Goal: Task Accomplishment & Management: Manage account settings

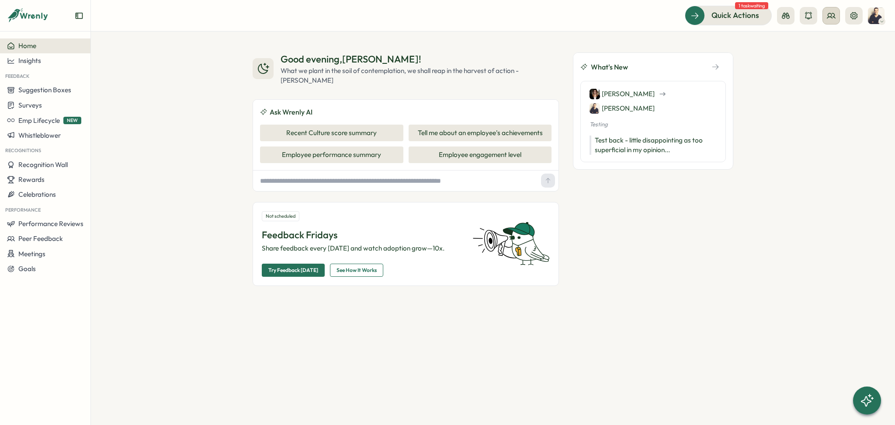
click at [832, 15] on icon at bounding box center [830, 15] width 9 height 9
click at [844, 45] on div "Org Members" at bounding box center [831, 43] width 55 height 10
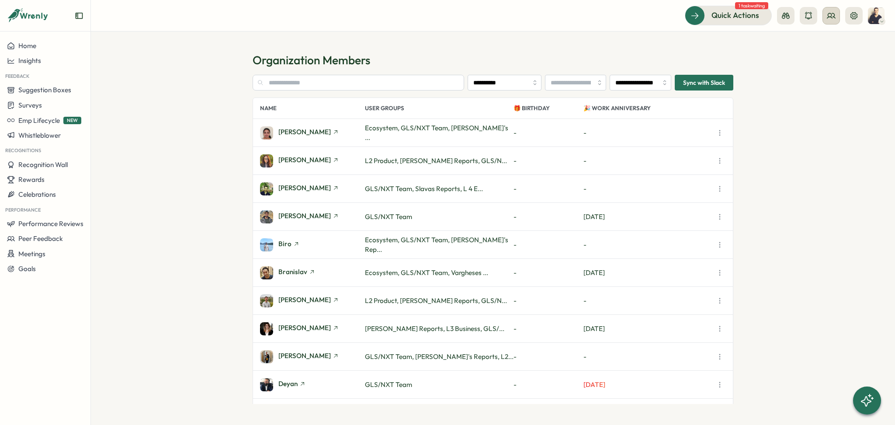
click at [834, 17] on icon at bounding box center [831, 15] width 8 height 5
click at [829, 57] on div "User Groups" at bounding box center [831, 60] width 55 height 10
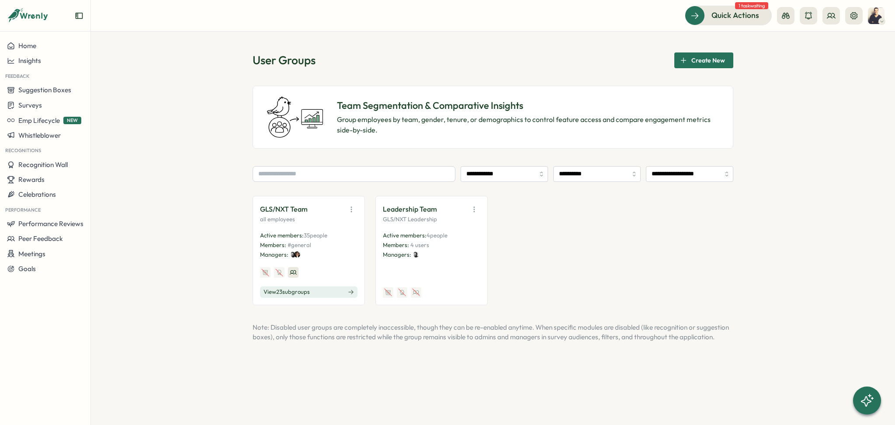
click at [299, 292] on span "View 23 sub groups" at bounding box center [286, 292] width 46 height 8
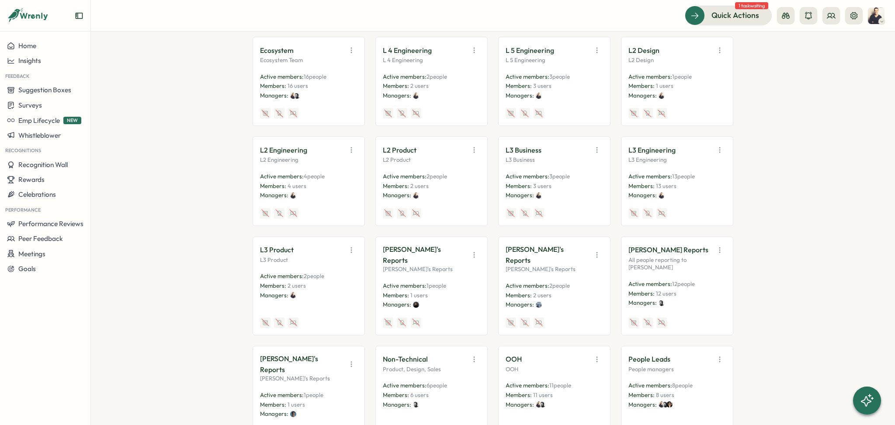
scroll to position [233, 0]
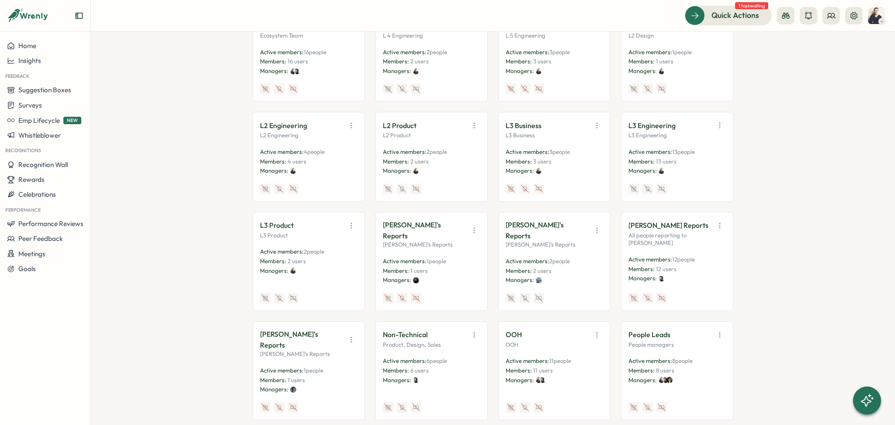
click at [722, 128] on icon "button" at bounding box center [719, 125] width 9 height 9
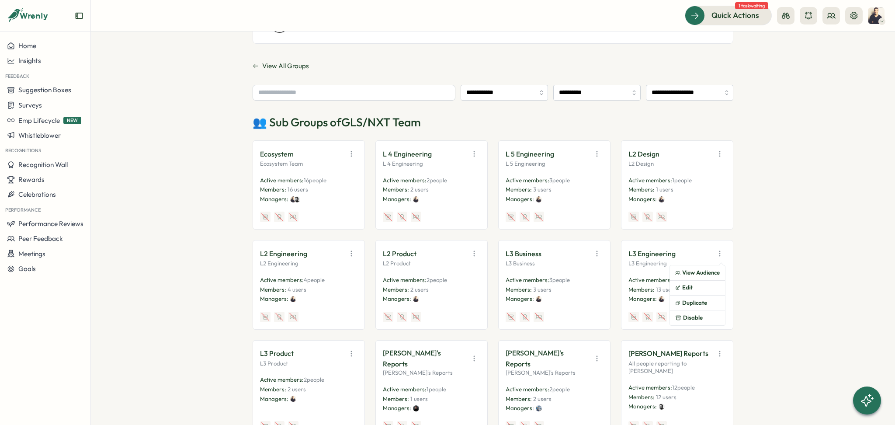
scroll to position [85, 0]
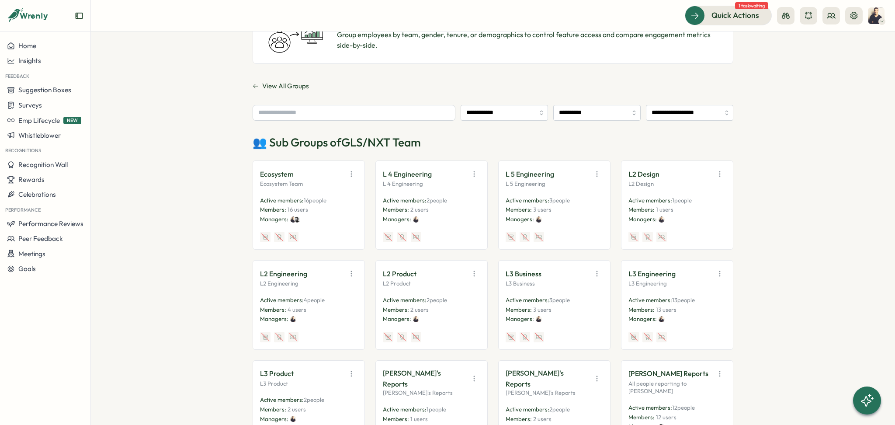
click at [477, 173] on button "button" at bounding box center [474, 174] width 12 height 12
click at [460, 205] on button "Edit" at bounding box center [451, 207] width 55 height 15
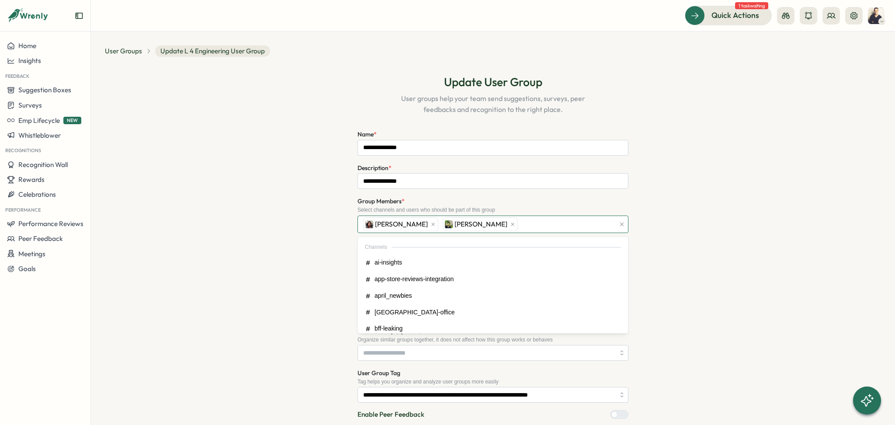
click at [499, 223] on div "Gabriel Fioretti Anuj Kumar" at bounding box center [488, 224] width 254 height 17
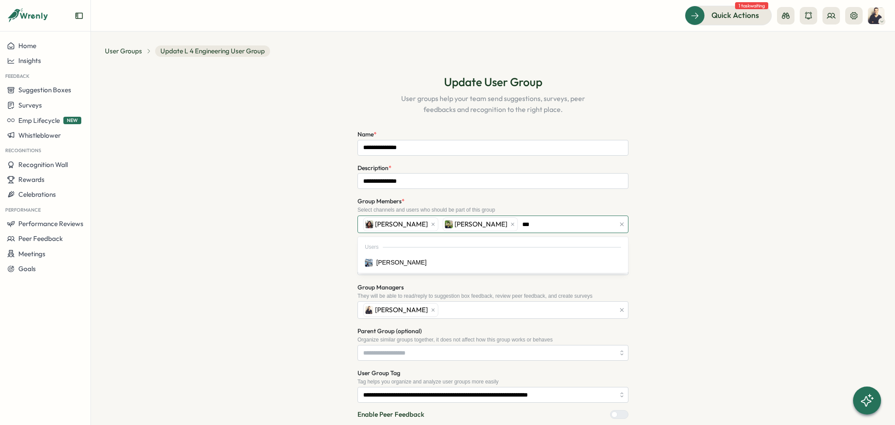
type input "****"
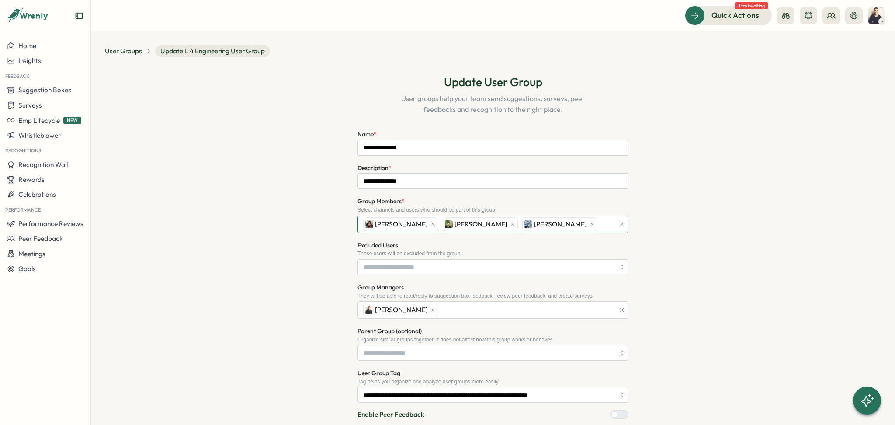
click at [582, 226] on div "Gabriel Fioretti Anuj Kumar Mina Medhat" at bounding box center [488, 224] width 254 height 17
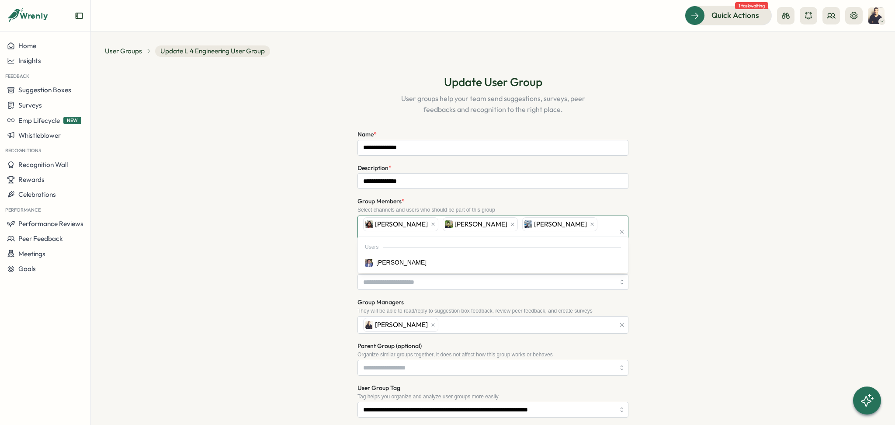
type input "*****"
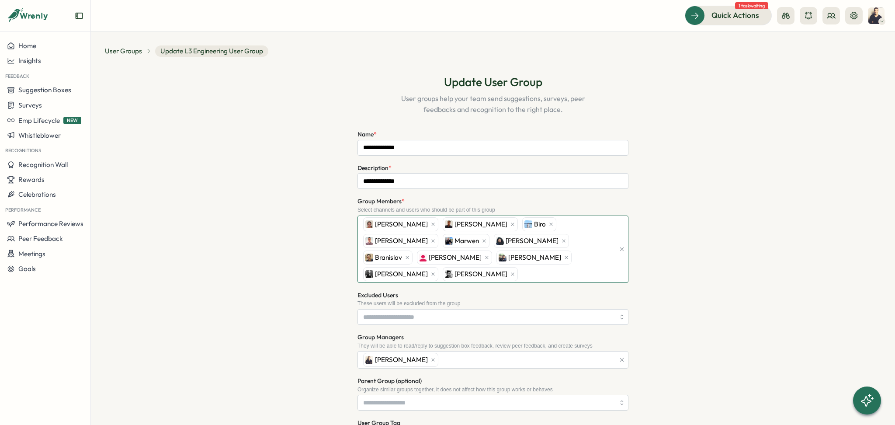
click at [441, 273] on div "Akhila Labhishetty Mithun Mathew Biro JD Willemse Marwen Unnati Gupta Branislav…" at bounding box center [488, 249] width 254 height 66
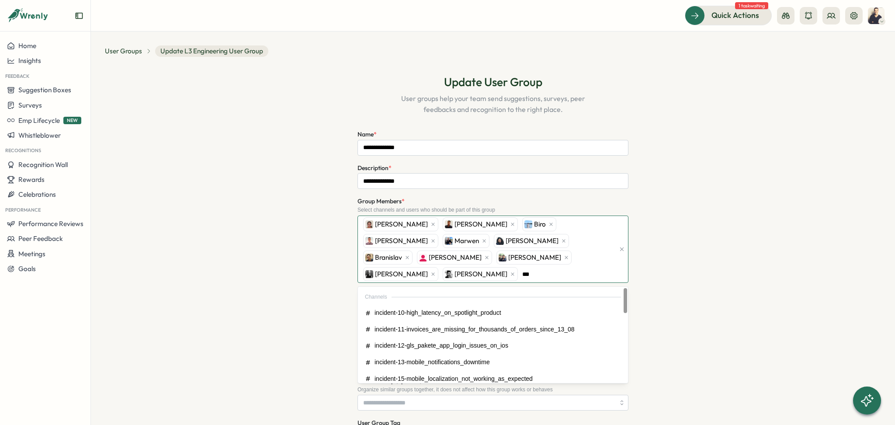
type input "****"
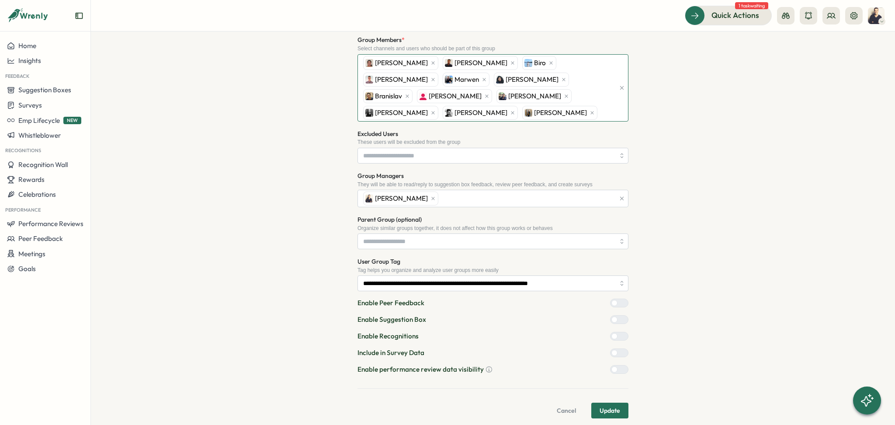
scroll to position [169, 0]
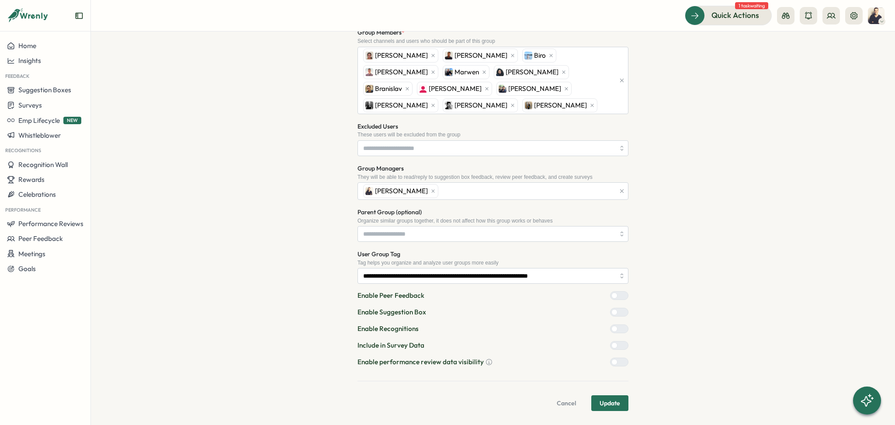
click at [609, 402] on span "Update" at bounding box center [609, 402] width 21 height 15
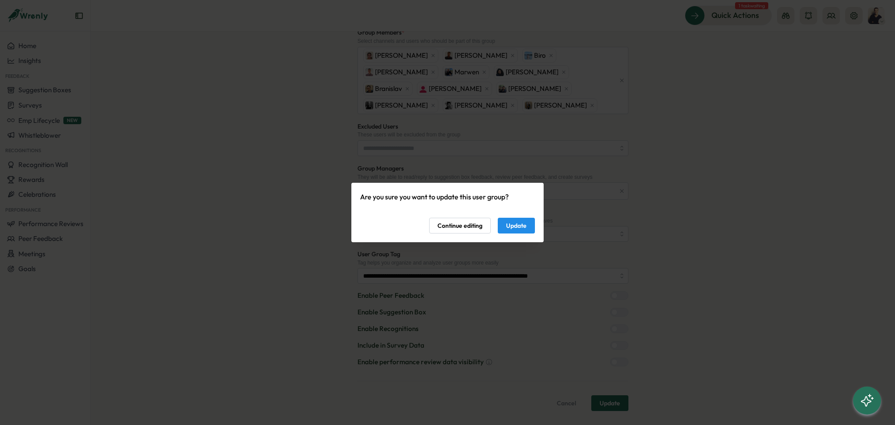
click at [521, 223] on span "Update" at bounding box center [516, 225] width 21 height 15
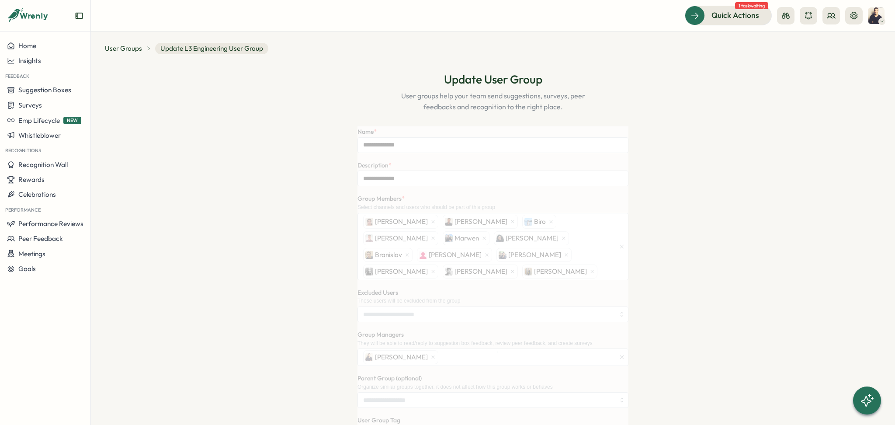
scroll to position [0, 0]
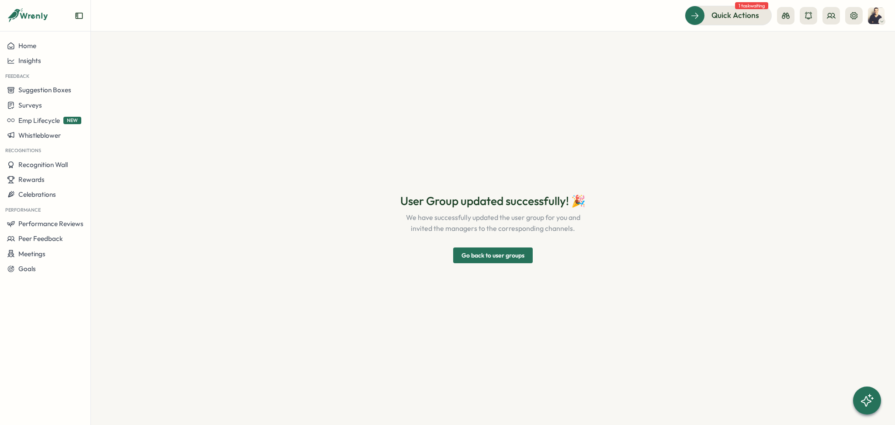
click at [488, 254] on span "Go back to user groups" at bounding box center [492, 255] width 63 height 15
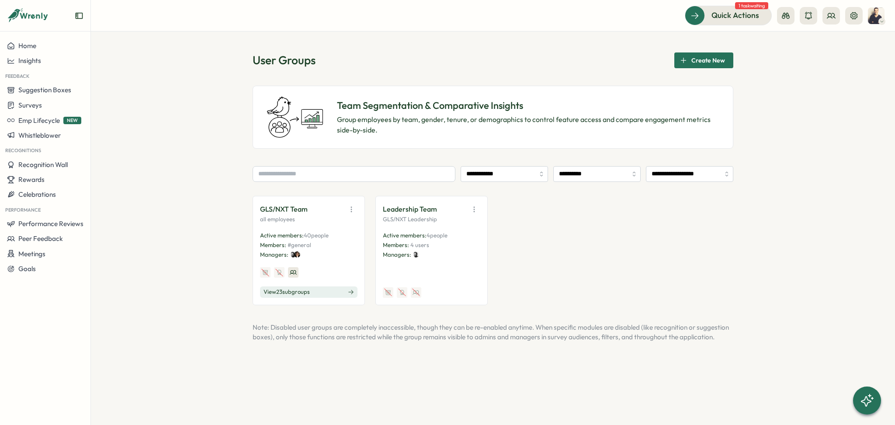
click at [304, 294] on span "View 23 sub groups" at bounding box center [286, 292] width 46 height 8
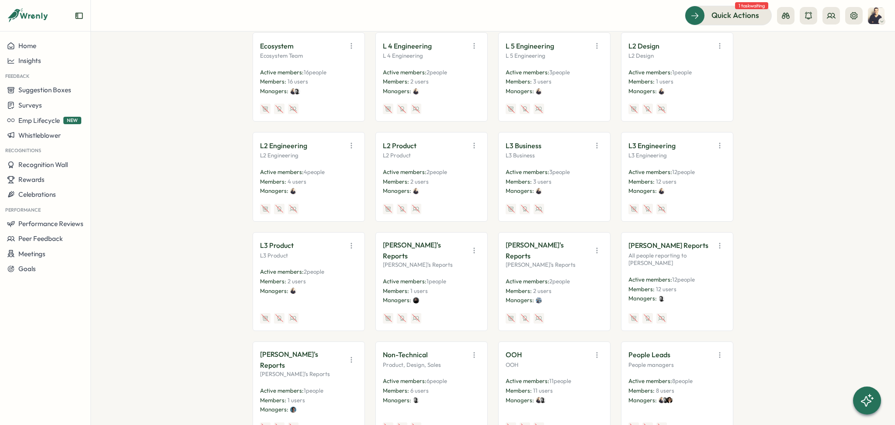
scroll to position [233, 0]
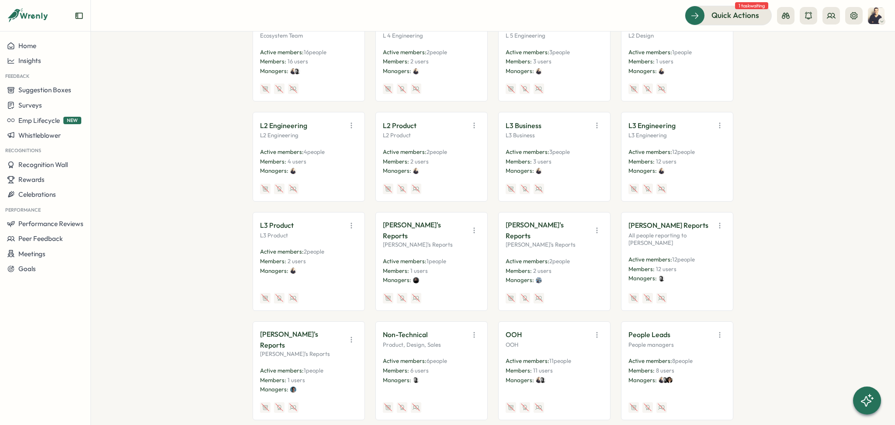
click at [406, 125] on p "L2 Product" at bounding box center [400, 125] width 34 height 11
click at [473, 123] on icon "button" at bounding box center [474, 125] width 9 height 9
click at [452, 157] on button "Edit" at bounding box center [451, 159] width 55 height 15
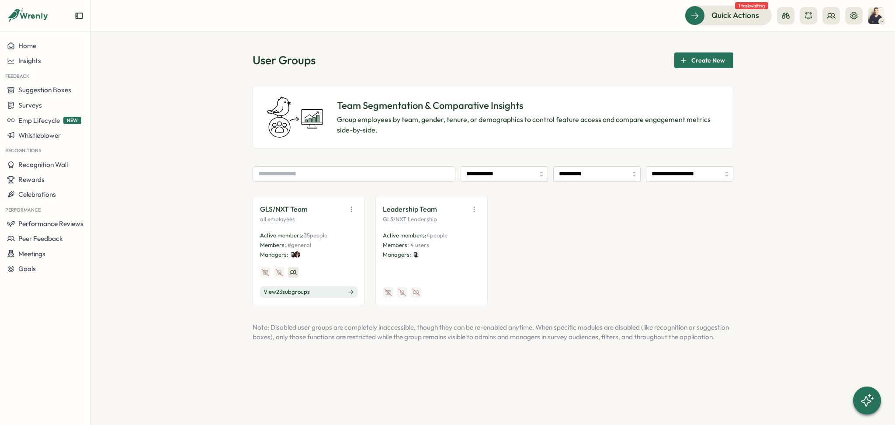
click at [310, 294] on span "View 23 sub groups" at bounding box center [286, 292] width 46 height 8
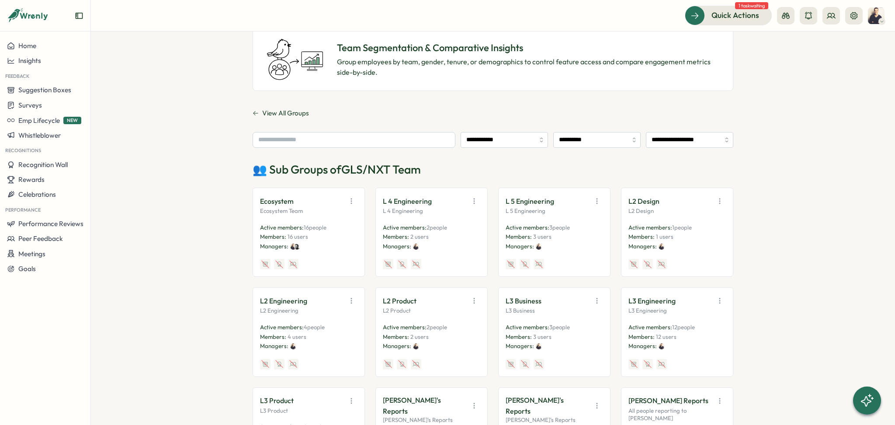
scroll to position [175, 0]
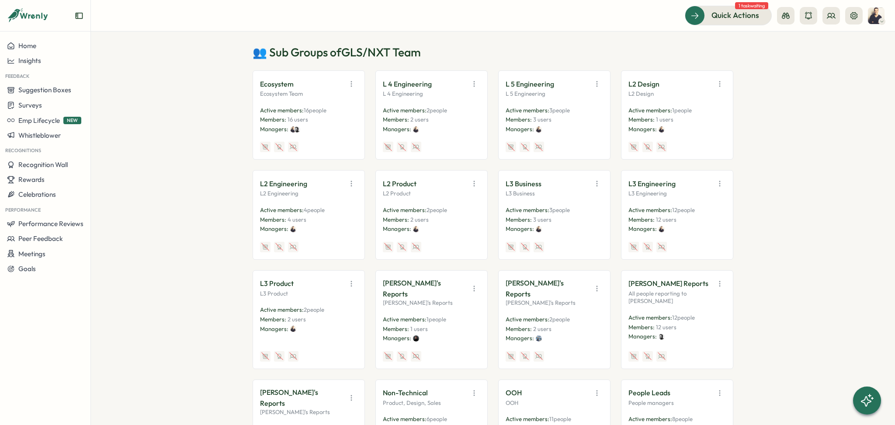
click at [351, 180] on icon "button" at bounding box center [351, 183] width 9 height 9
click at [339, 218] on button "Edit" at bounding box center [328, 217] width 55 height 15
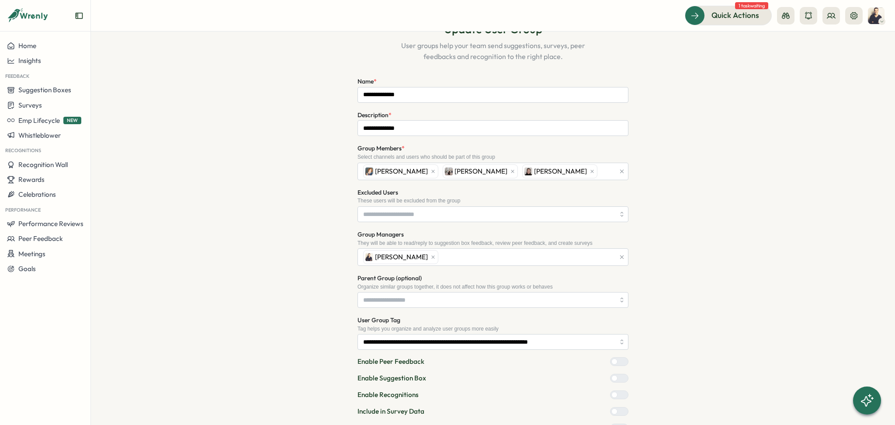
scroll to position [119, 0]
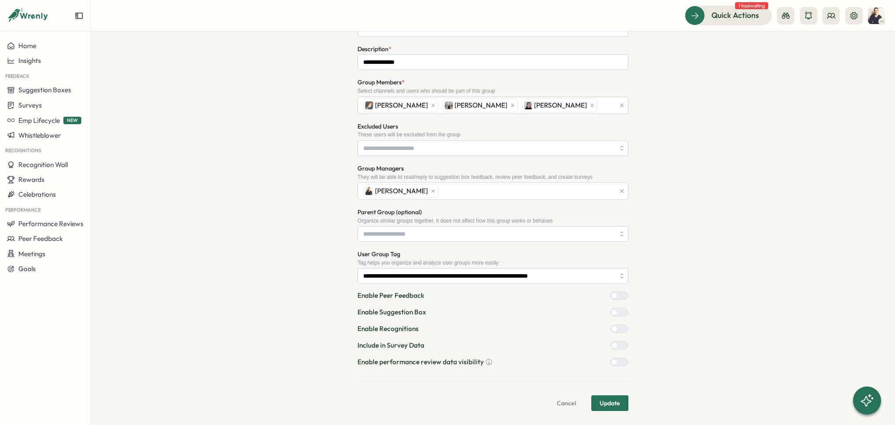
click at [611, 402] on span "Update" at bounding box center [609, 402] width 21 height 15
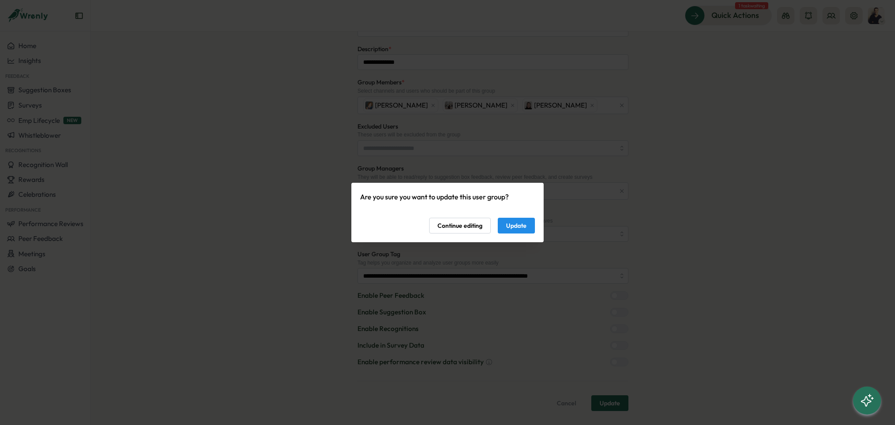
click at [529, 220] on button "Update" at bounding box center [515, 226] width 37 height 16
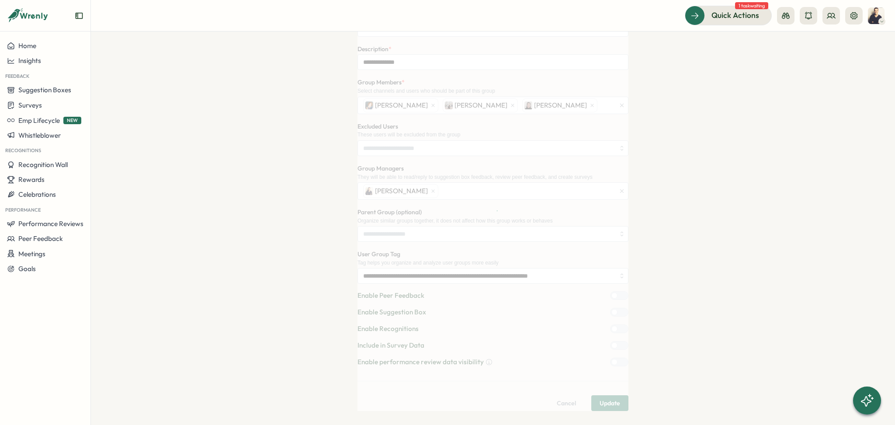
scroll to position [0, 0]
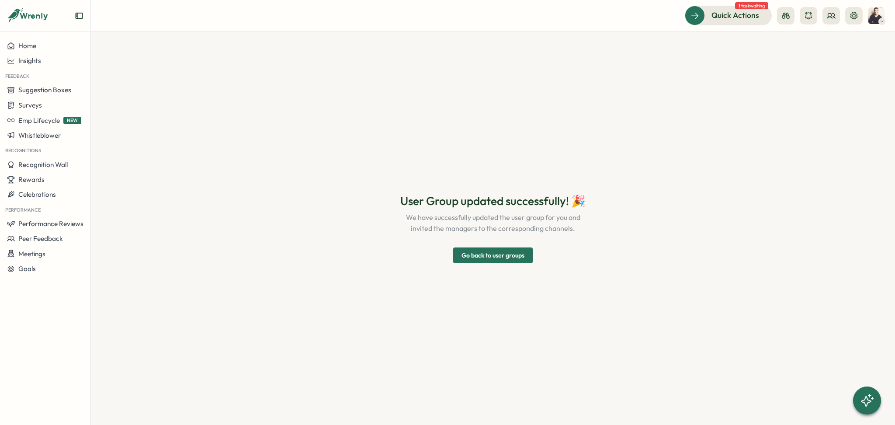
click at [501, 256] on span "Go back to user groups" at bounding box center [492, 255] width 63 height 15
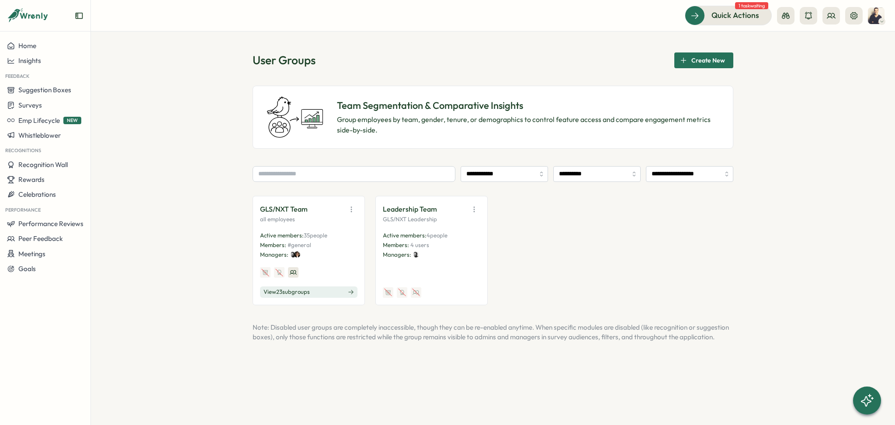
click at [318, 291] on button "View 23 sub groups" at bounding box center [308, 291] width 97 height 11
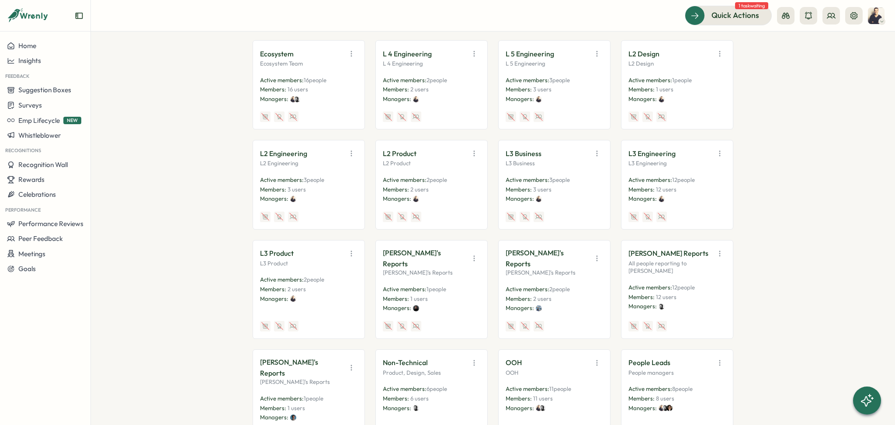
scroll to position [233, 0]
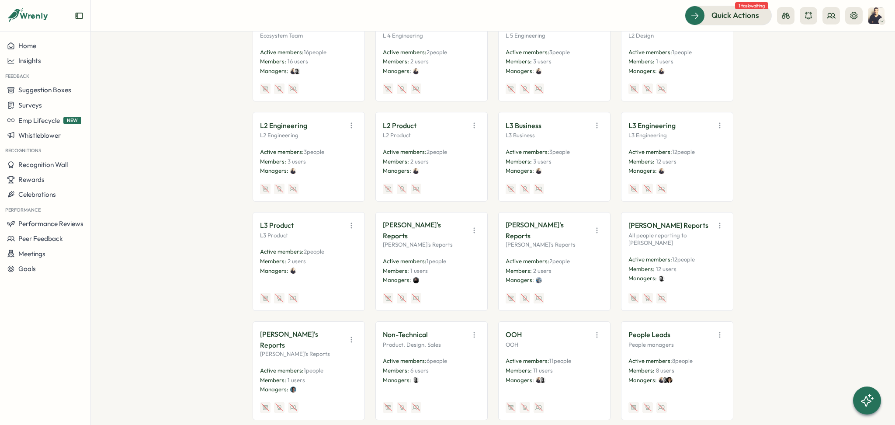
click at [471, 123] on icon "button" at bounding box center [474, 125] width 9 height 9
click at [456, 143] on button "View Audience" at bounding box center [451, 144] width 55 height 15
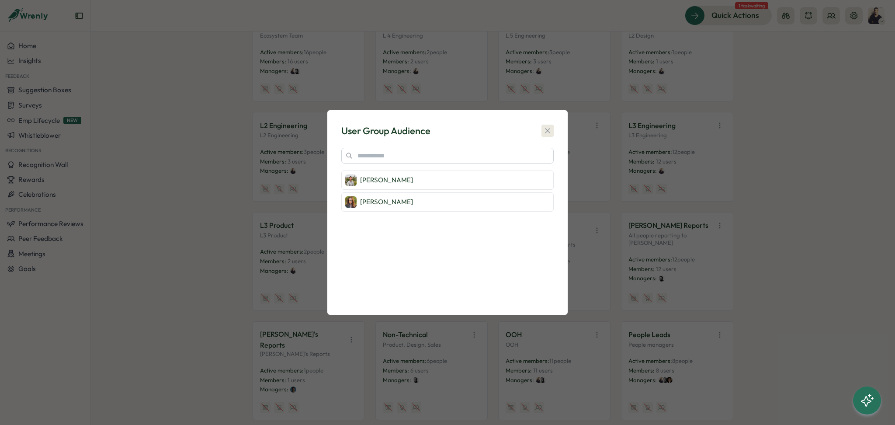
click at [547, 124] on button "button" at bounding box center [547, 130] width 12 height 12
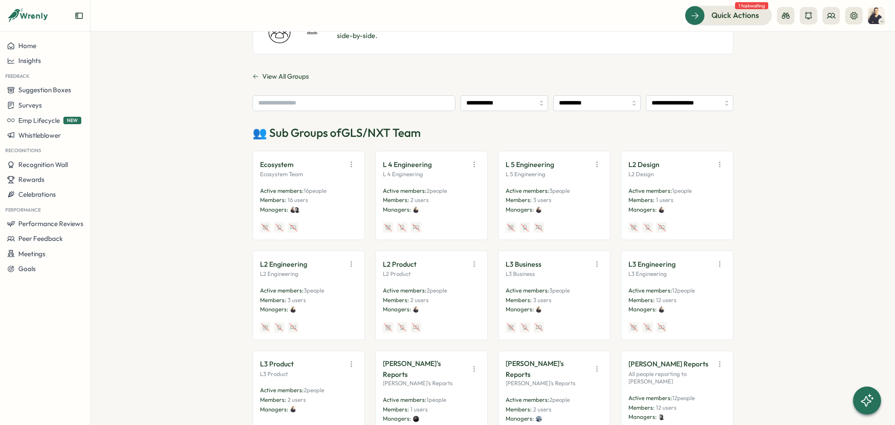
scroll to position [58, 0]
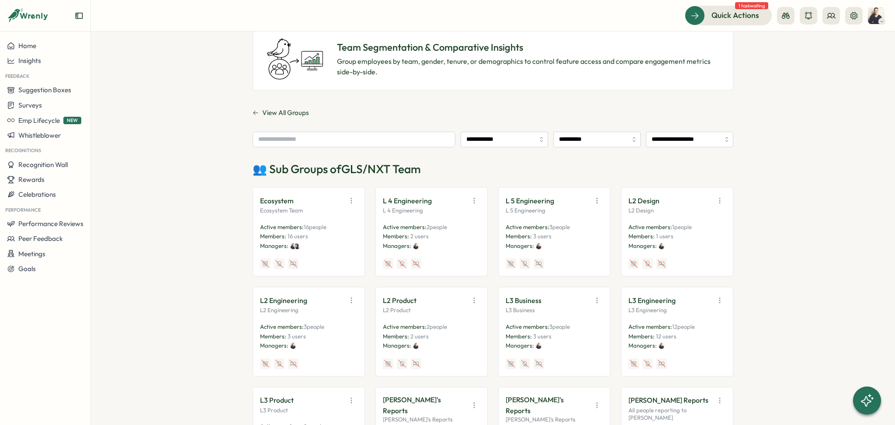
click at [473, 198] on icon "button" at bounding box center [474, 200] width 9 height 9
click at [453, 222] on button "View Audience" at bounding box center [451, 219] width 55 height 15
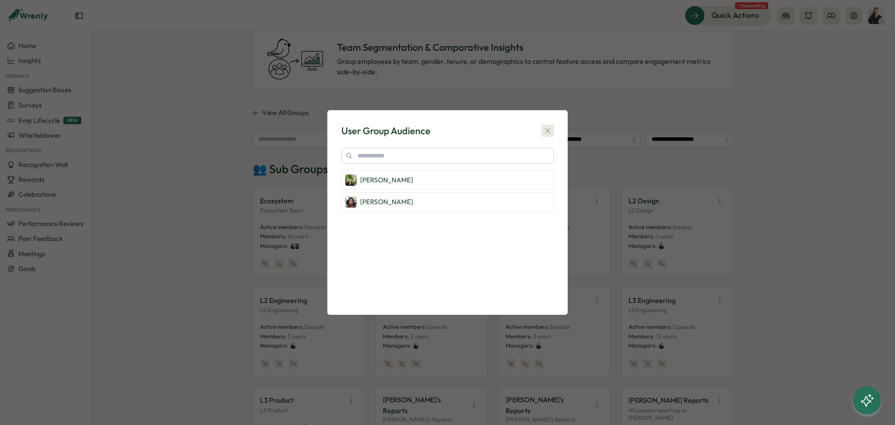
click at [549, 130] on icon "button" at bounding box center [547, 130] width 9 height 9
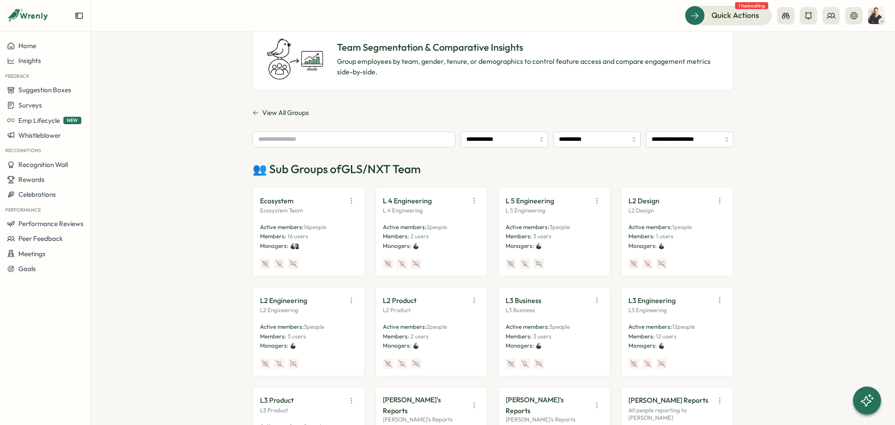
scroll to position [116, 0]
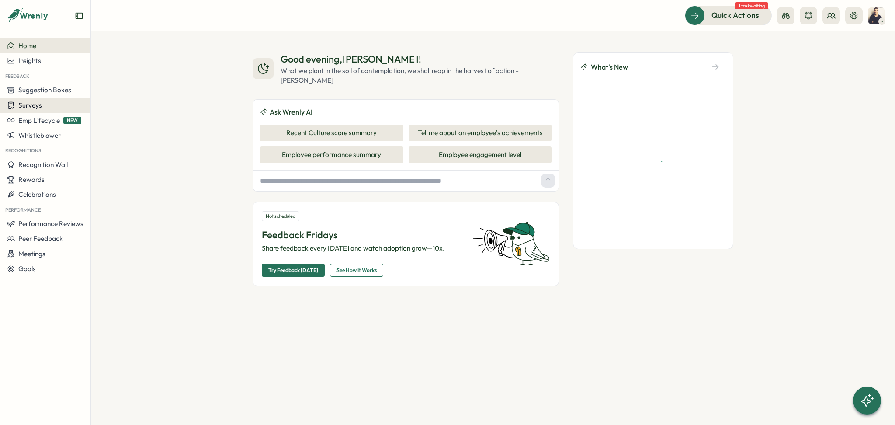
click at [36, 101] on span "Surveys" at bounding box center [30, 105] width 24 height 8
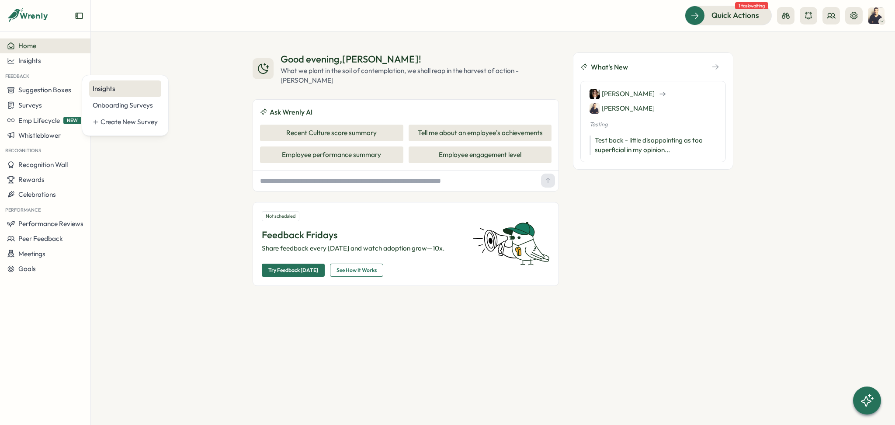
click at [99, 87] on div "Insights" at bounding box center [125, 89] width 65 height 10
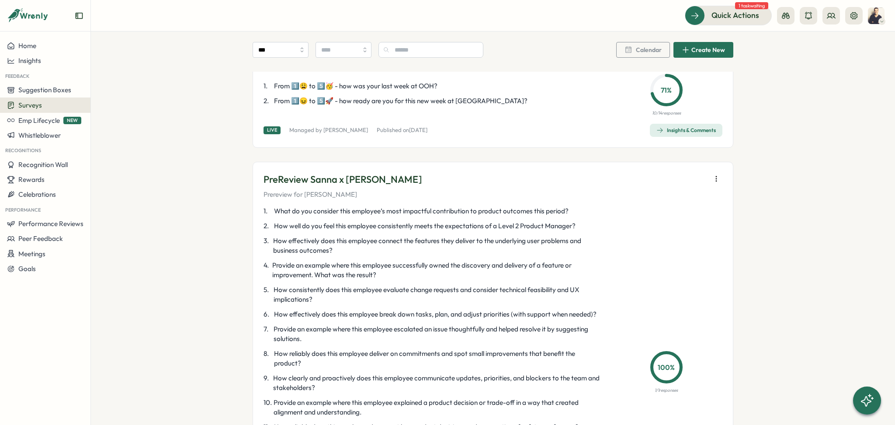
scroll to position [1164, 0]
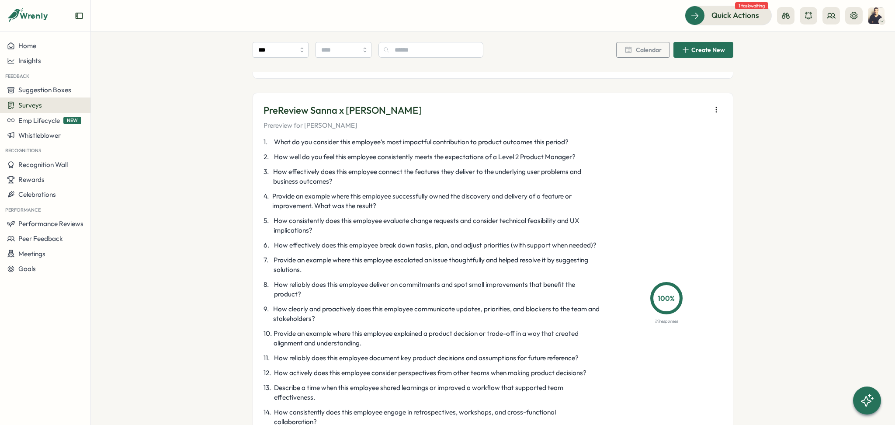
click at [718, 109] on button "button" at bounding box center [716, 110] width 12 height 12
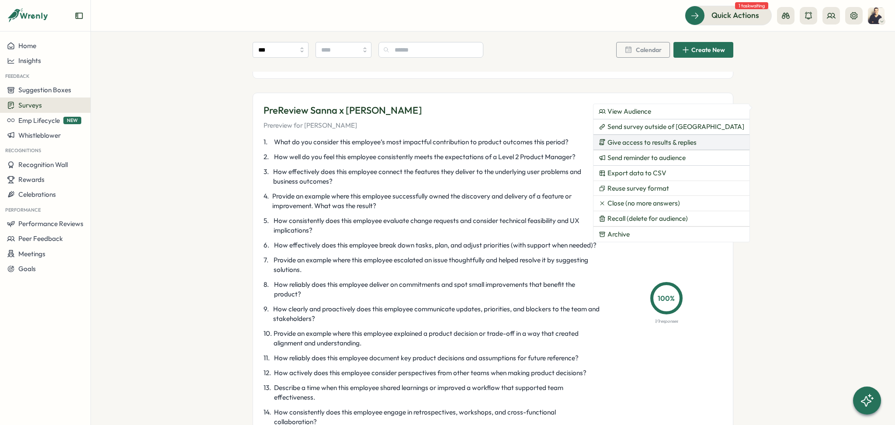
click at [653, 141] on span "Give access to results & replies" at bounding box center [651, 142] width 89 height 8
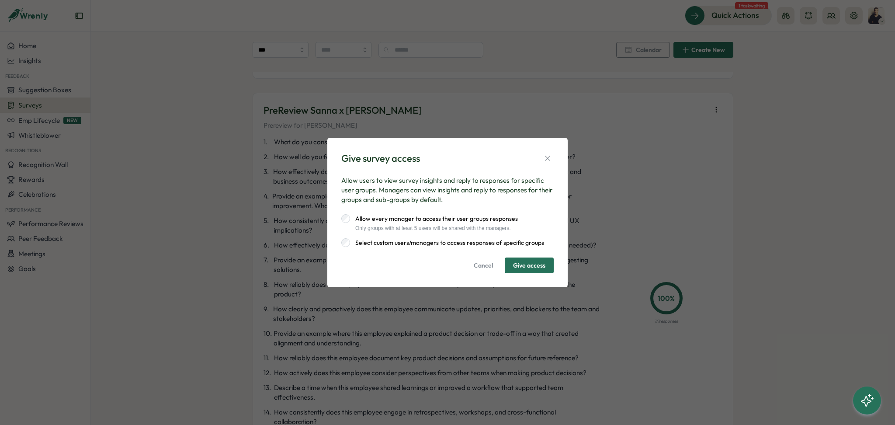
click at [396, 242] on label "Select custom users/managers to access responses of specific groups" at bounding box center [447, 242] width 194 height 9
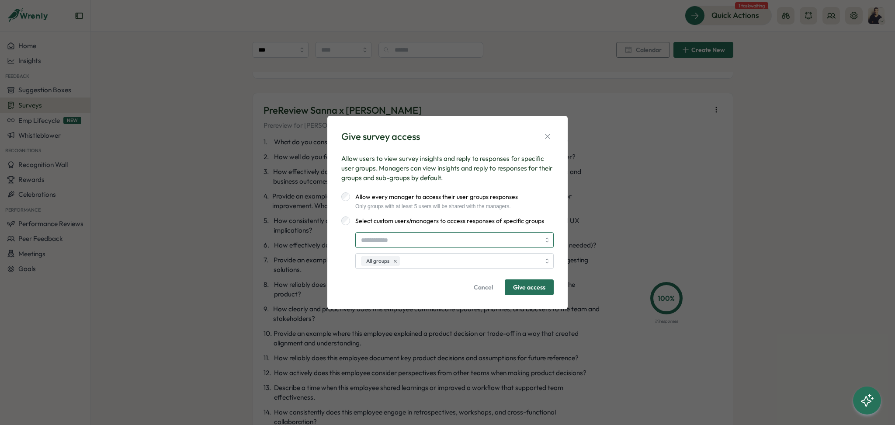
click at [398, 238] on input "search" at bounding box center [450, 239] width 179 height 15
type input "****"
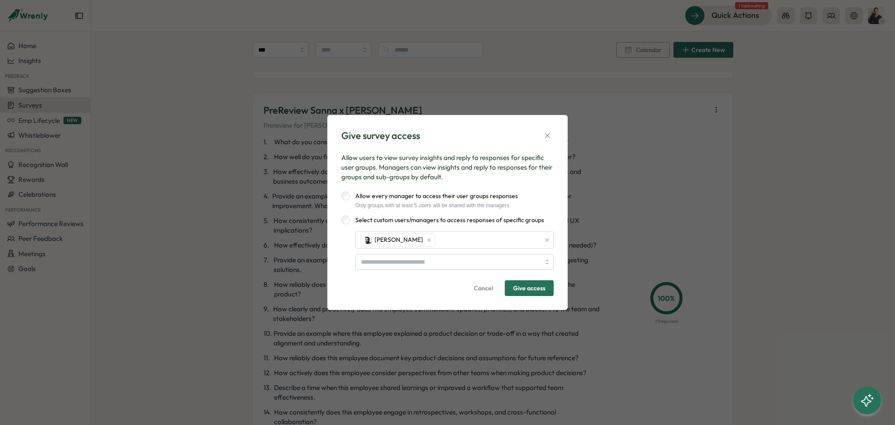
click at [536, 289] on span "Give access" at bounding box center [529, 287] width 32 height 15
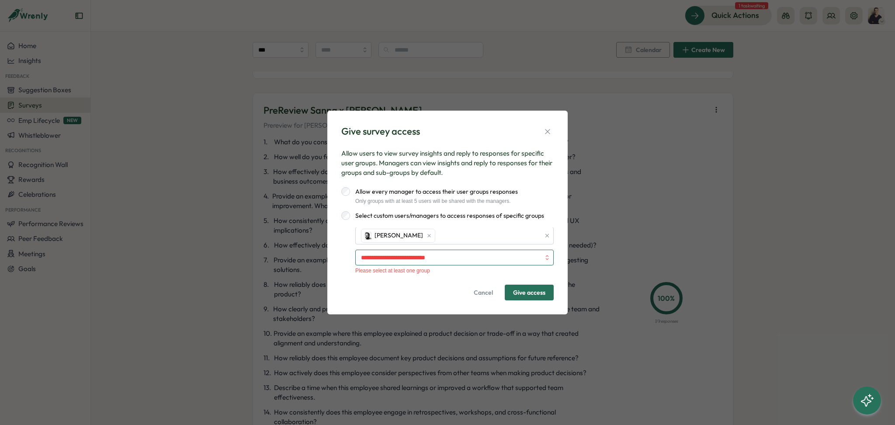
click at [487, 258] on input "search" at bounding box center [450, 257] width 179 height 15
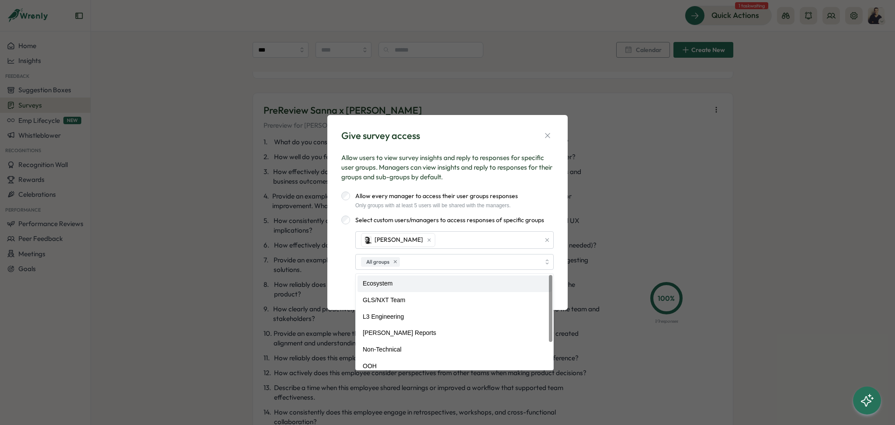
click at [340, 256] on div "Give survey access Allow users to view survey insights and reply to responses f…" at bounding box center [447, 212] width 219 height 174
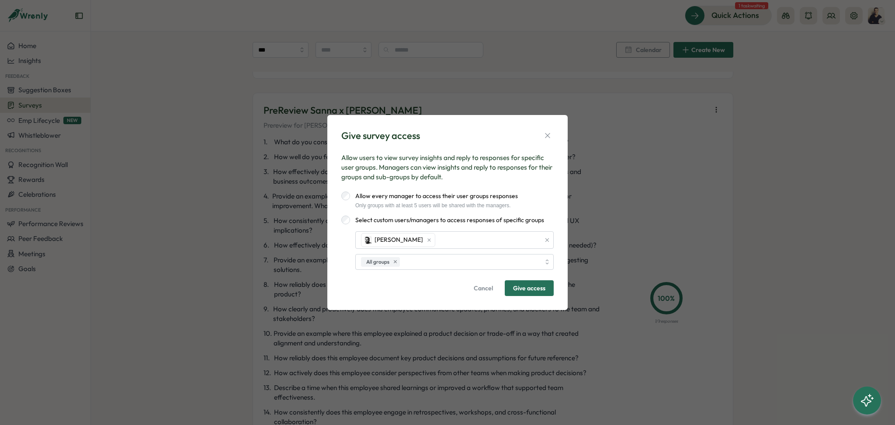
click at [536, 288] on span "Give access" at bounding box center [529, 287] width 32 height 15
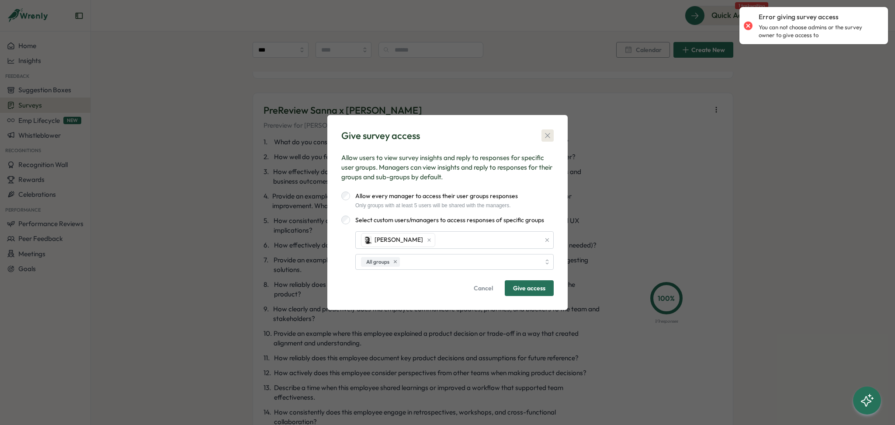
click at [545, 137] on icon "button" at bounding box center [547, 135] width 5 height 5
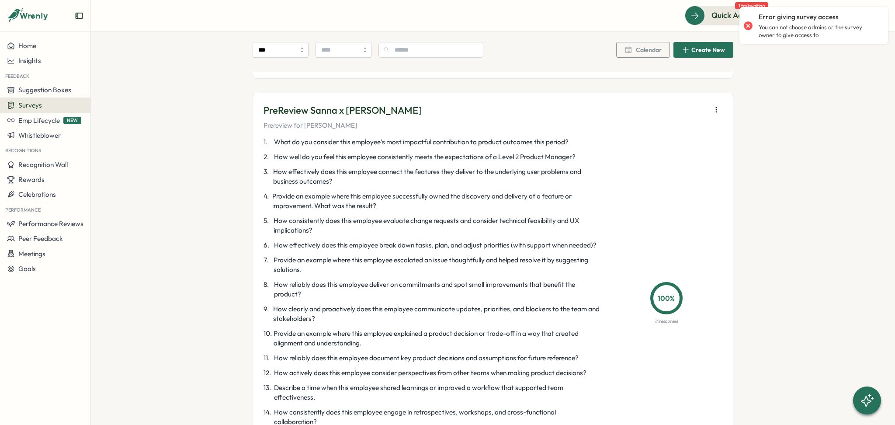
click at [712, 108] on icon "button" at bounding box center [716, 109] width 9 height 9
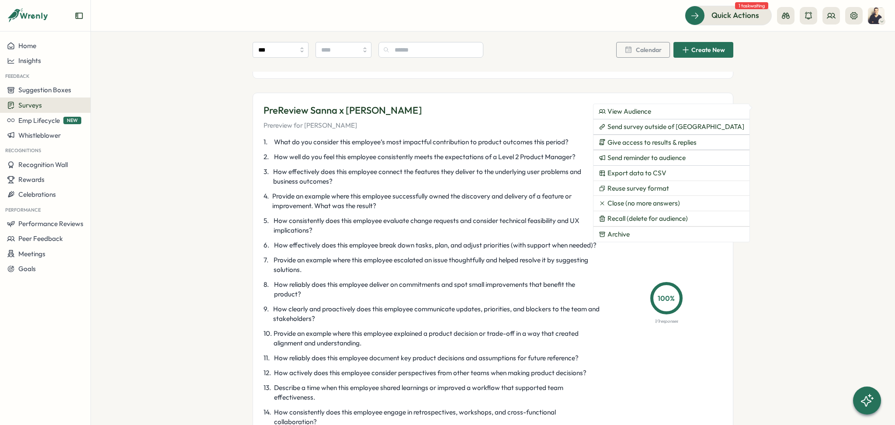
click at [637, 298] on div "100 % 1 / 1 responses" at bounding box center [666, 301] width 112 height 46
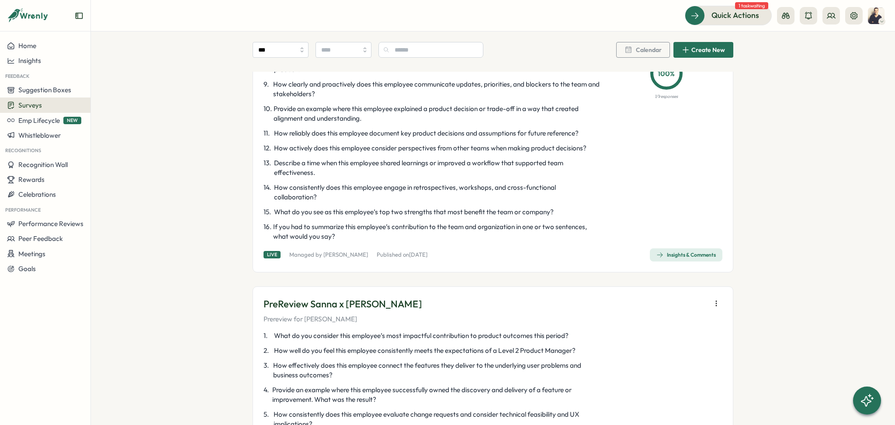
scroll to position [1398, 0]
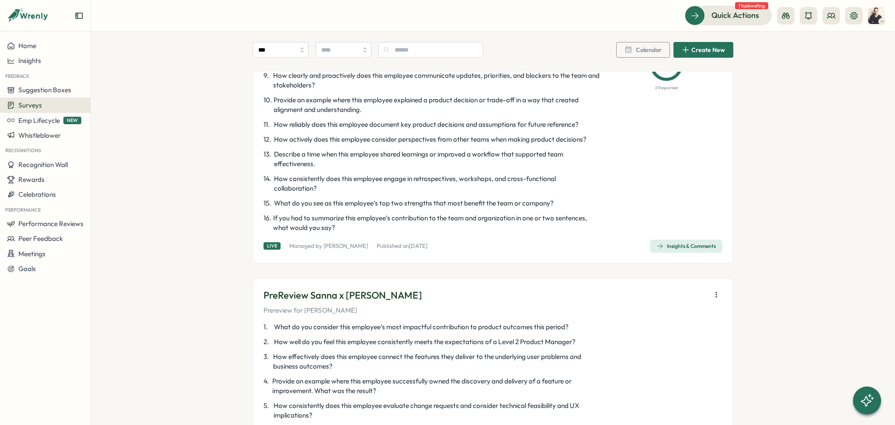
click at [684, 243] on div "Insights & Comments" at bounding box center [685, 245] width 59 height 7
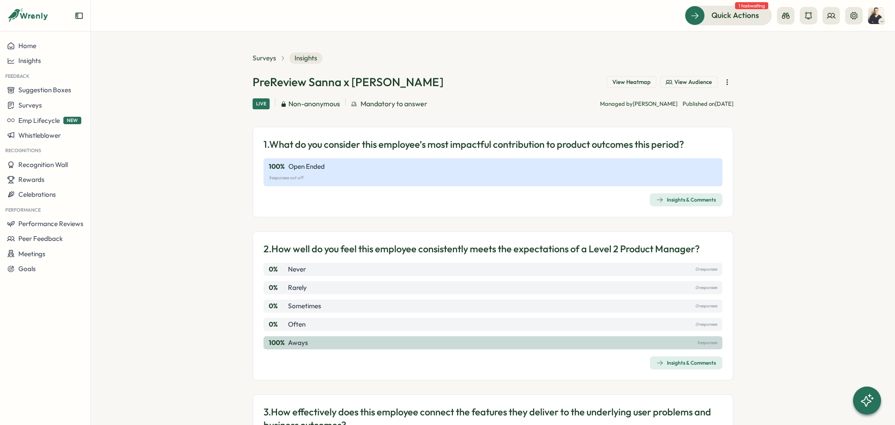
click at [726, 80] on icon "button" at bounding box center [726, 81] width 0 height 5
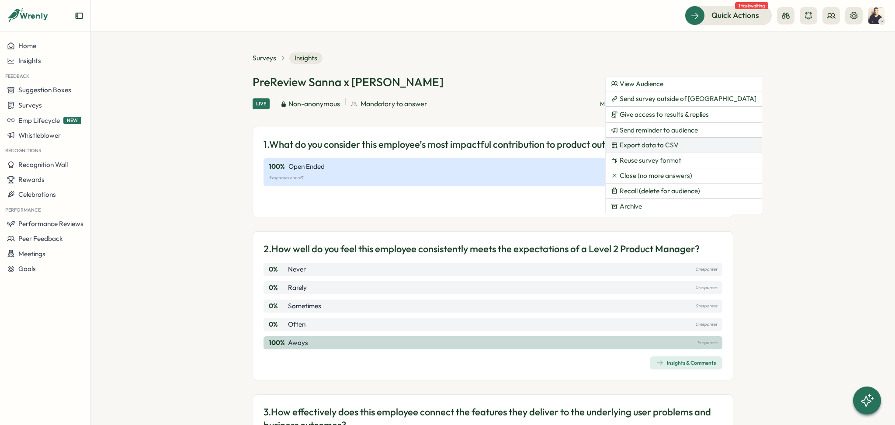
click at [659, 145] on span "Export data to CSV" at bounding box center [648, 145] width 59 height 8
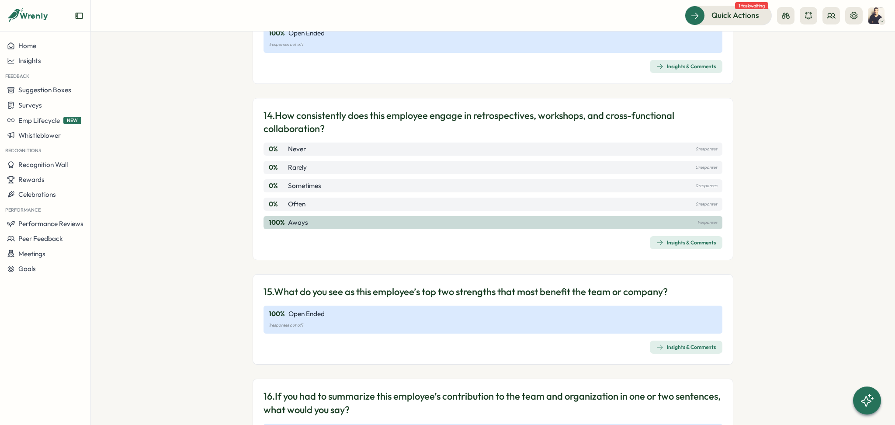
scroll to position [2066, 0]
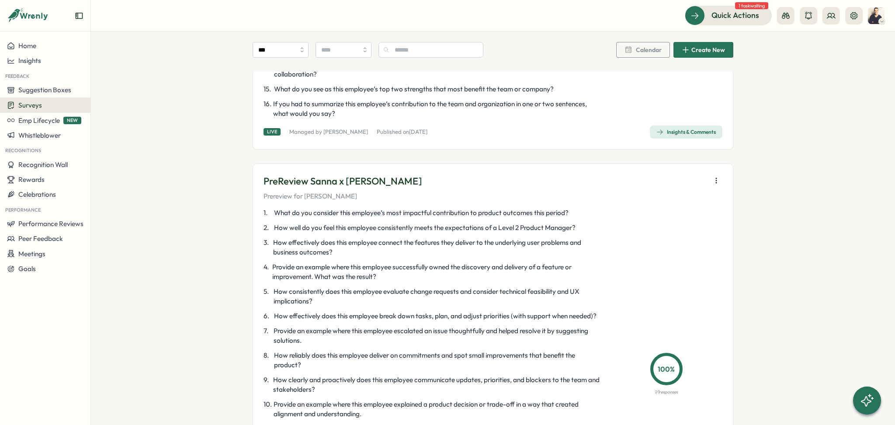
scroll to position [1514, 0]
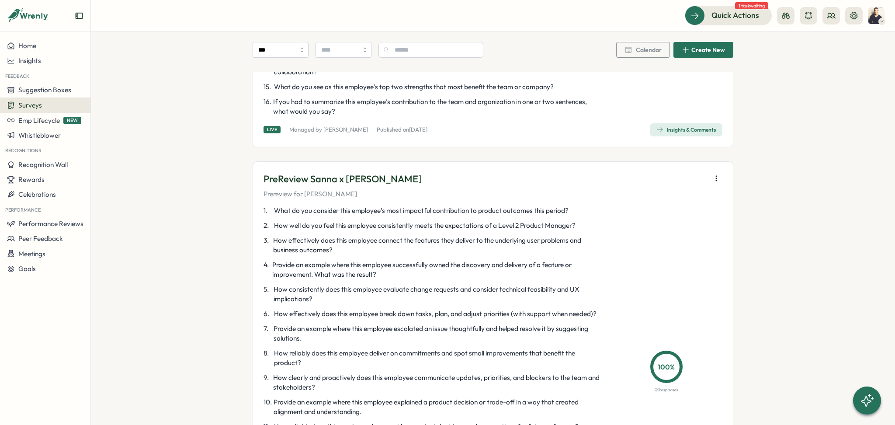
click at [713, 175] on icon "button" at bounding box center [716, 178] width 9 height 9
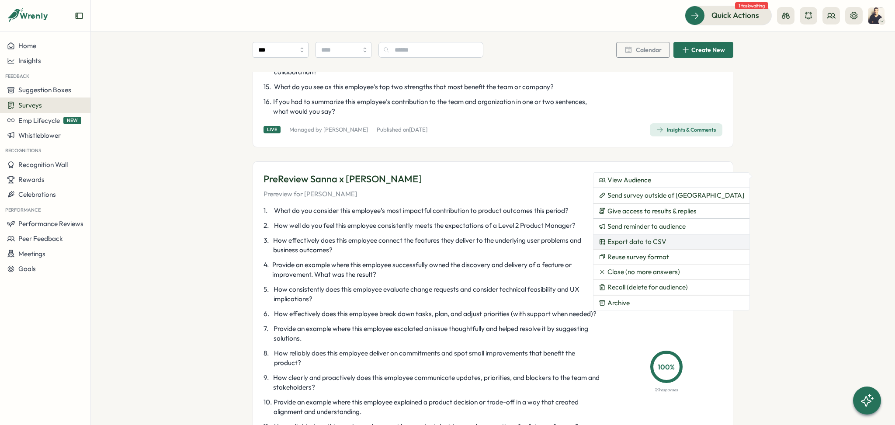
click at [635, 244] on span "Export data to CSV" at bounding box center [636, 242] width 59 height 8
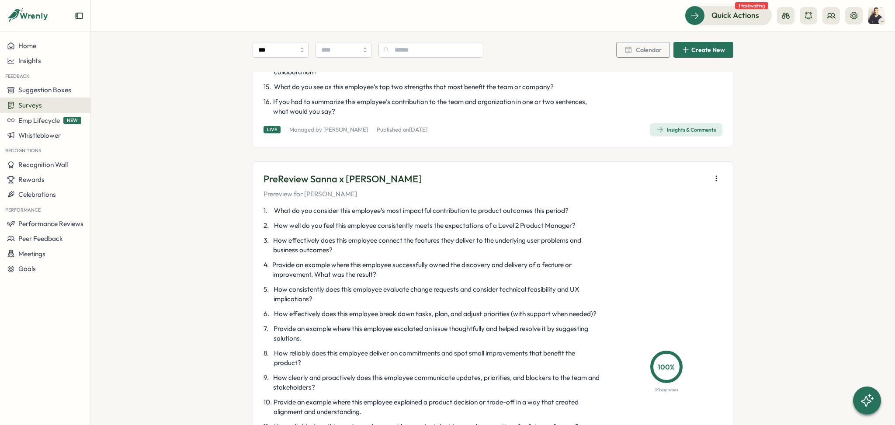
click at [715, 176] on icon "button" at bounding box center [716, 178] width 9 height 9
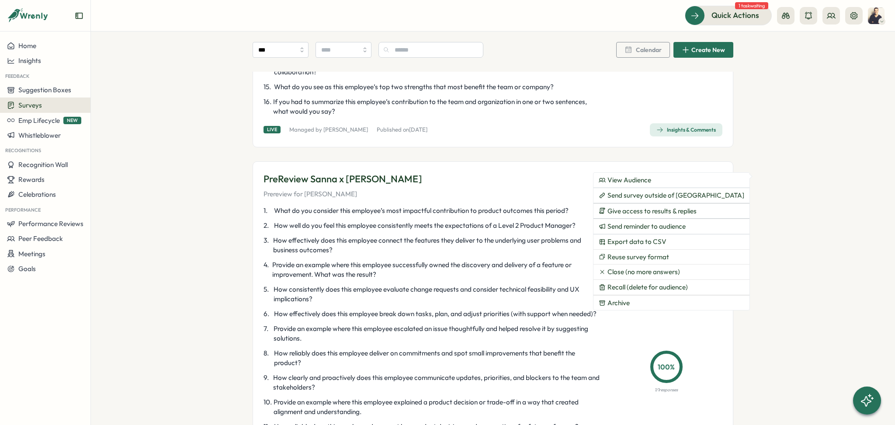
click at [716, 178] on icon "button" at bounding box center [716, 178] width 9 height 9
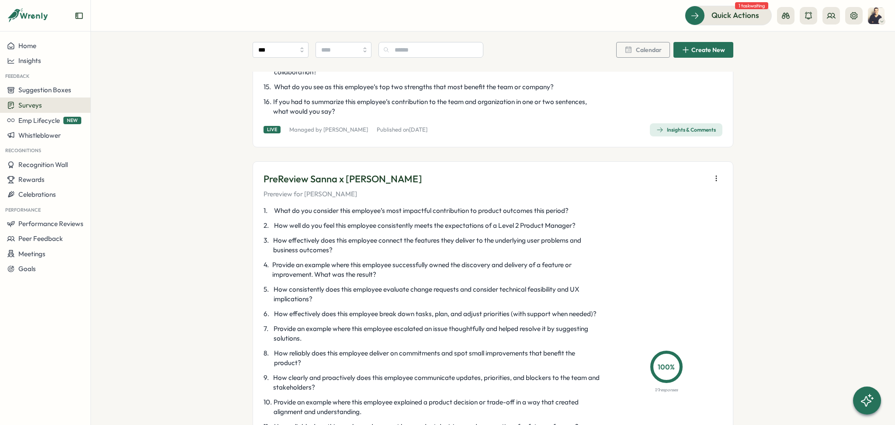
click at [716, 178] on icon "button" at bounding box center [716, 178] width 9 height 9
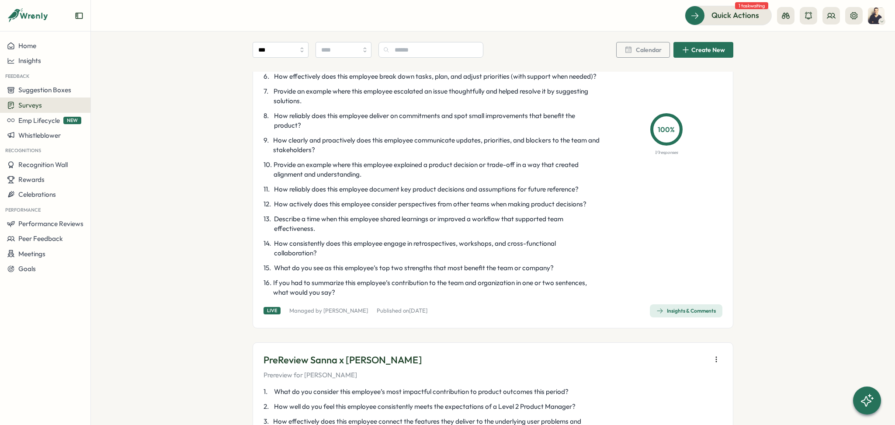
scroll to position [1339, 0]
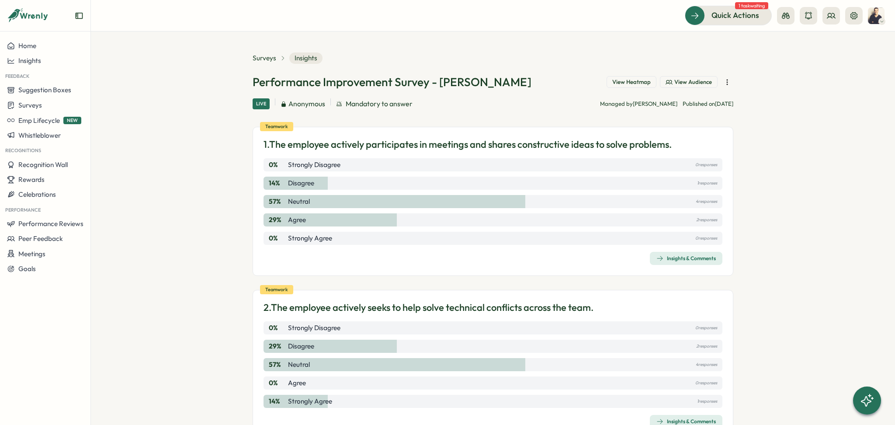
click at [679, 82] on span "View Audience" at bounding box center [693, 82] width 38 height 8
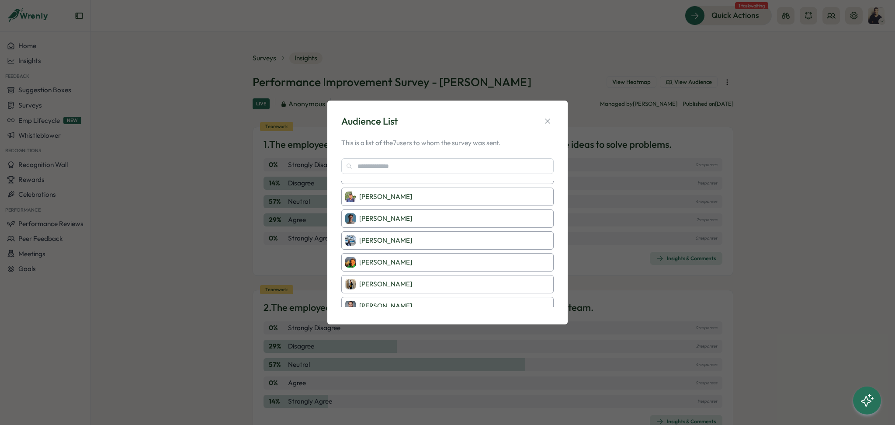
scroll to position [24, 0]
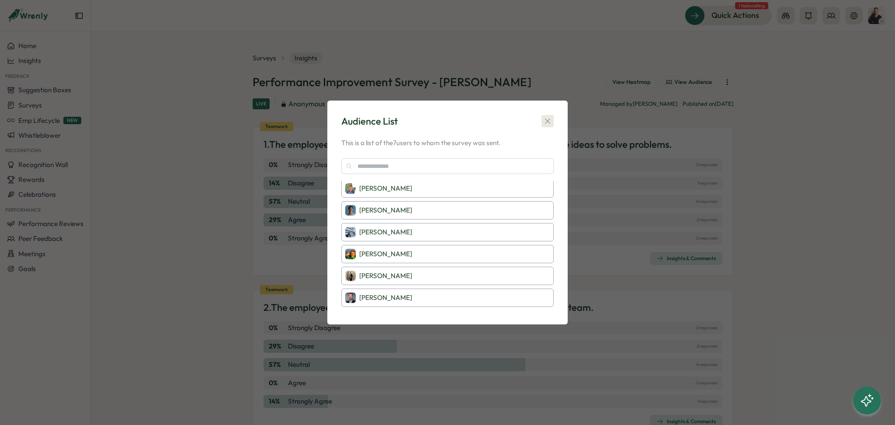
click at [549, 124] on icon "button" at bounding box center [547, 121] width 9 height 9
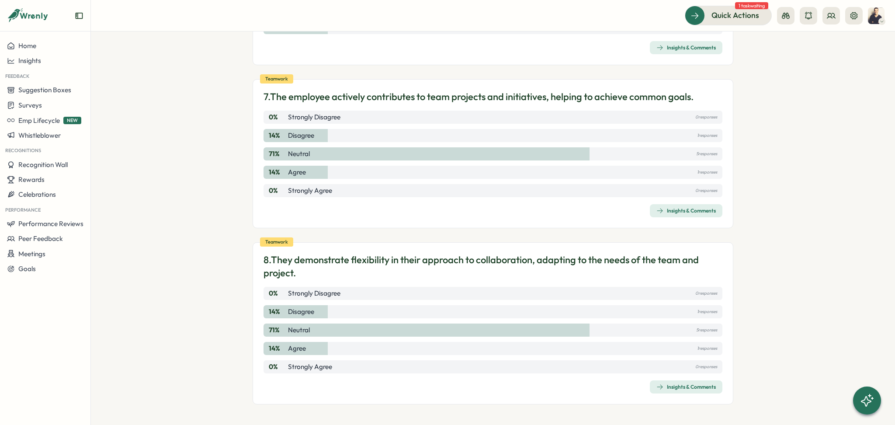
scroll to position [676, 0]
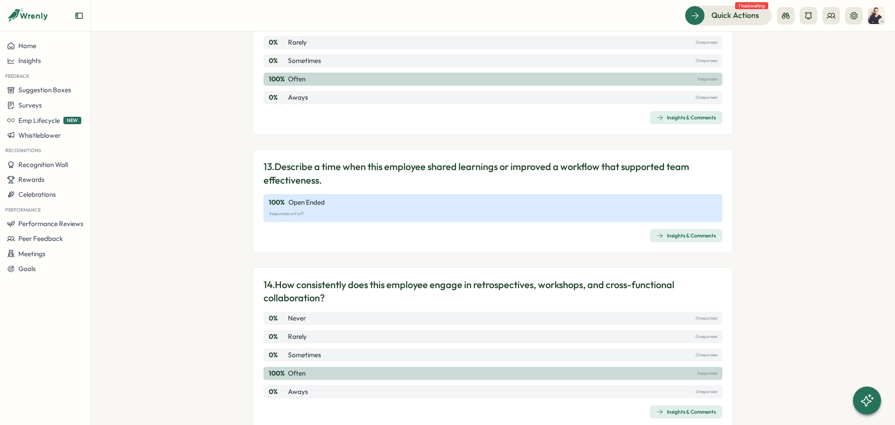
scroll to position [2066, 0]
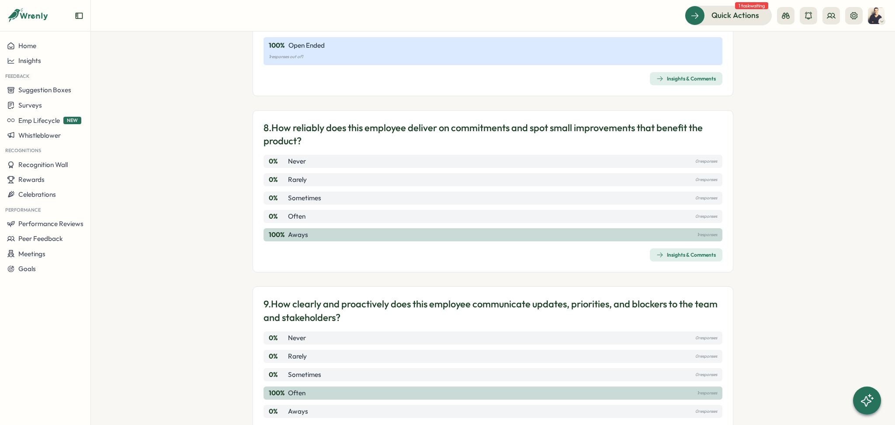
scroll to position [932, 0]
